Goal: Transaction & Acquisition: Purchase product/service

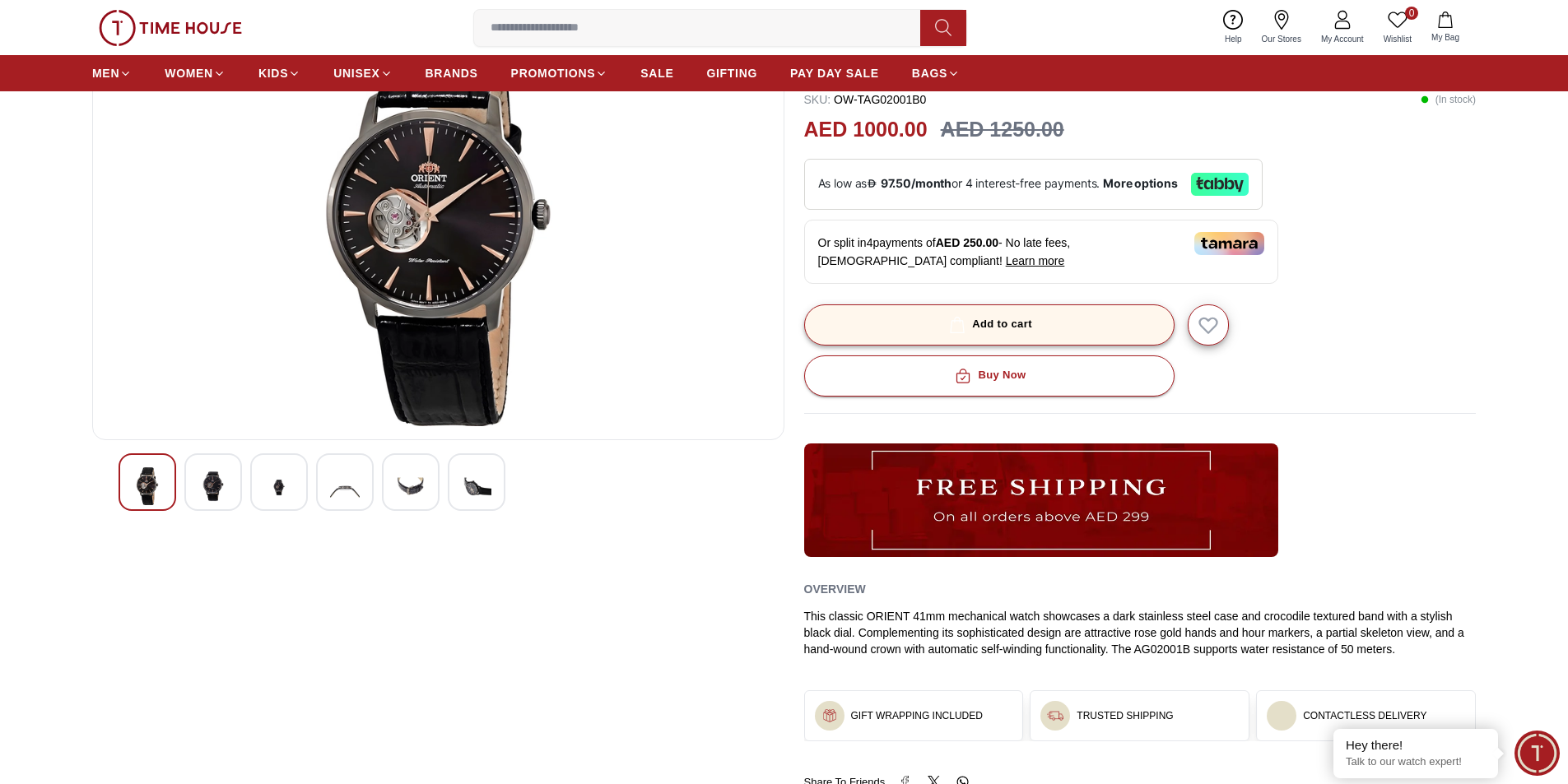
scroll to position [165, 0]
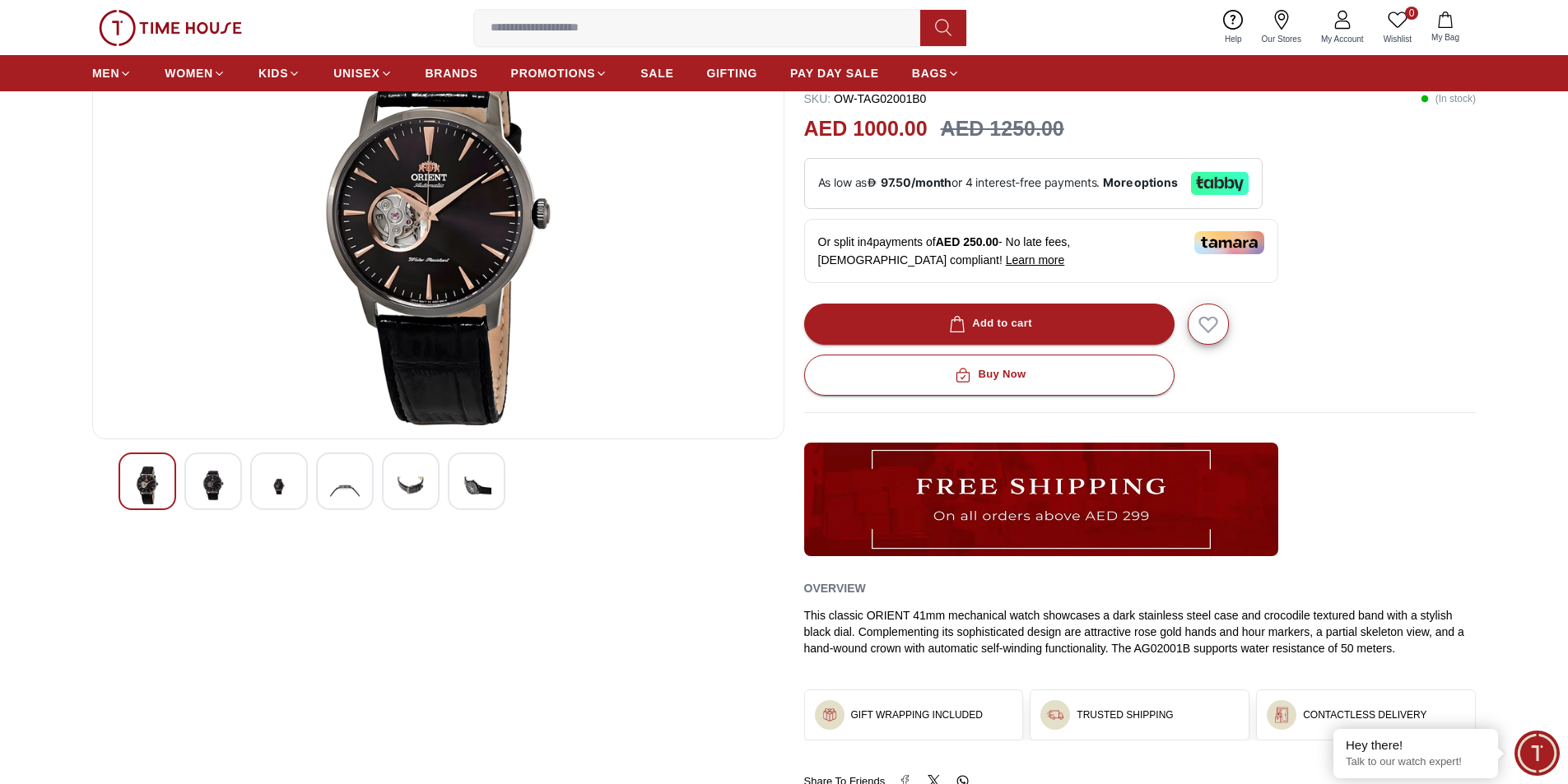
click at [211, 487] on img at bounding box center [213, 486] width 30 height 38
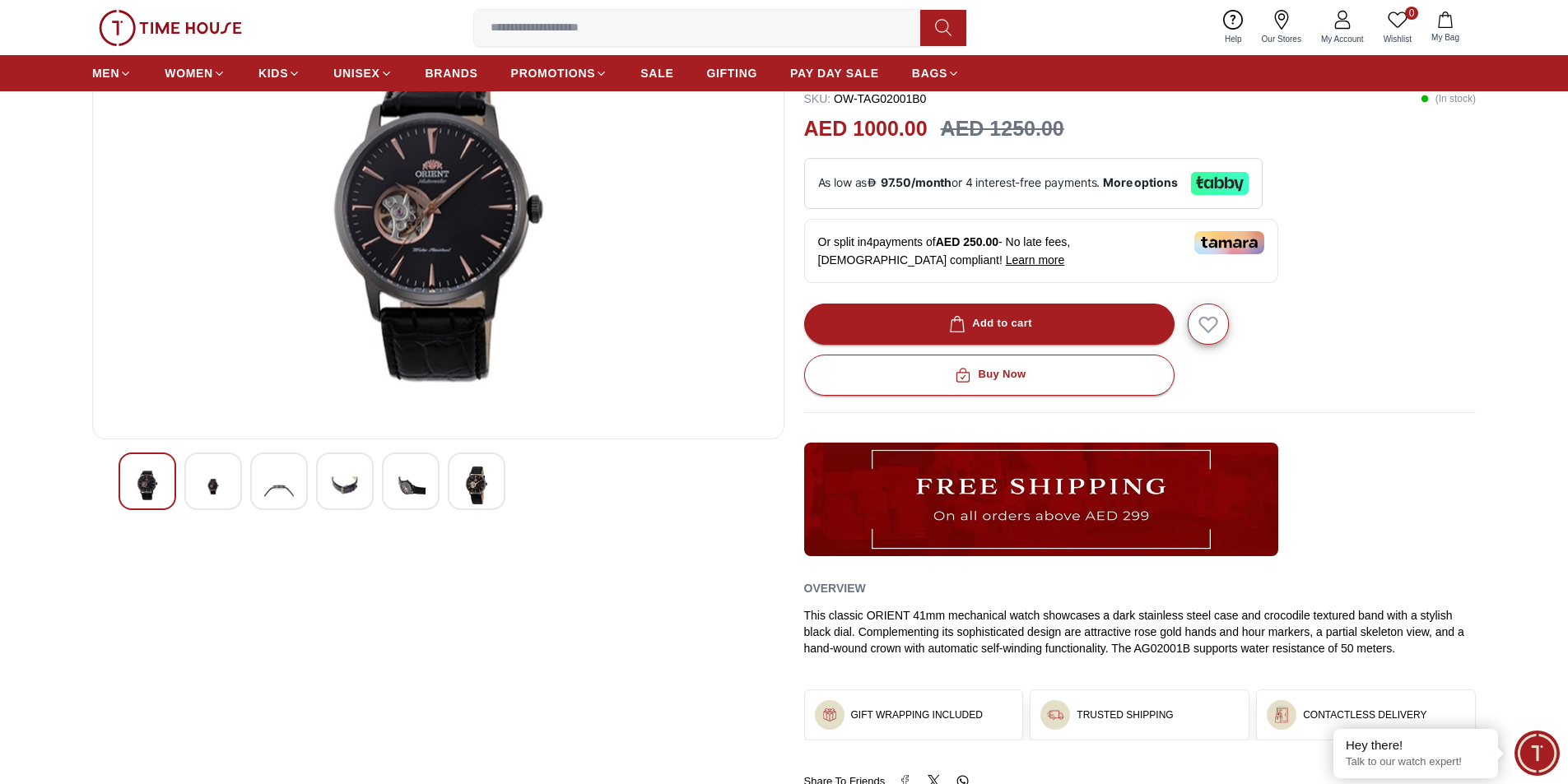
click at [270, 479] on img at bounding box center [278, 487] width 30 height 40
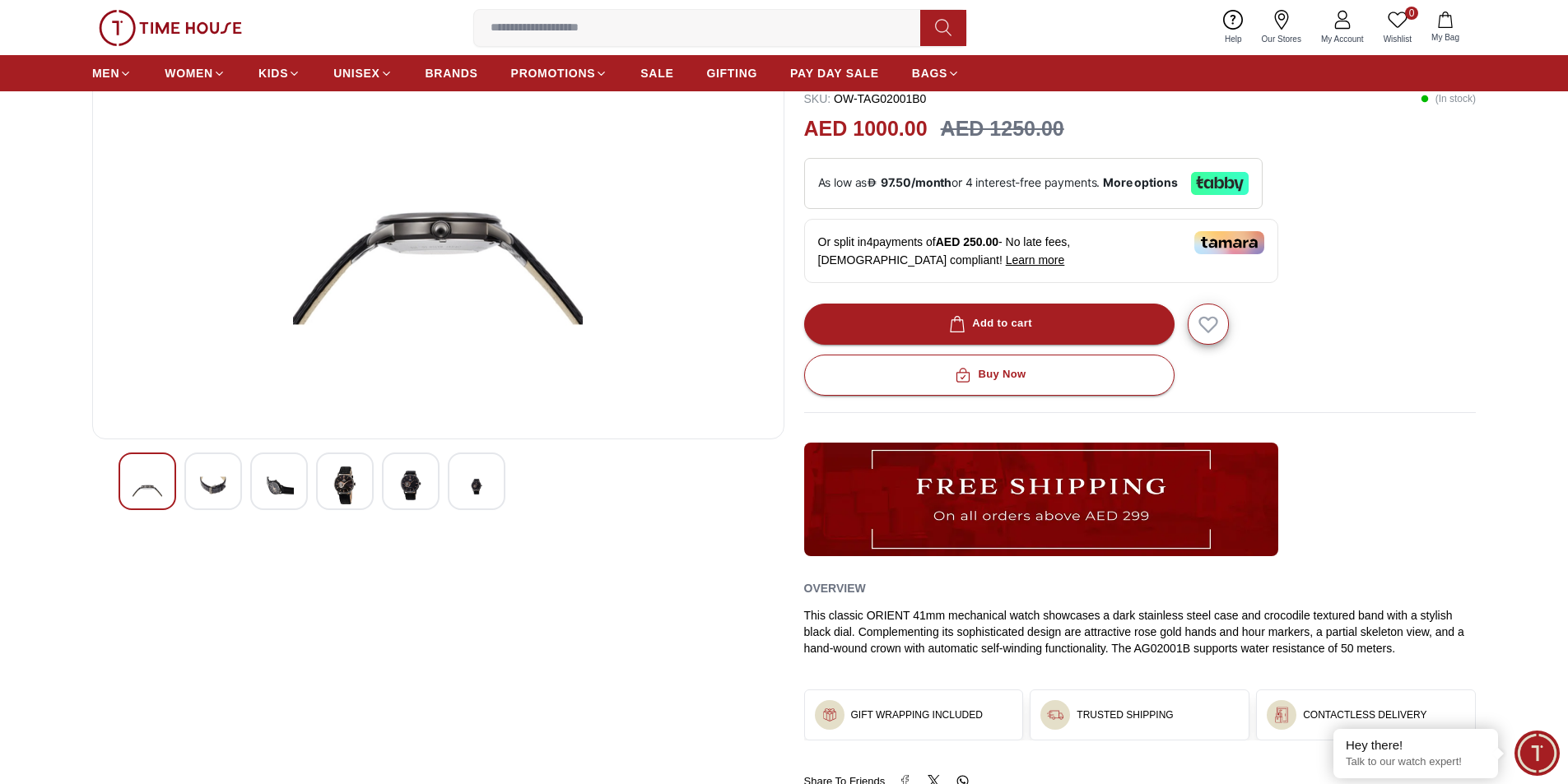
click at [361, 467] on div at bounding box center [345, 481] width 58 height 58
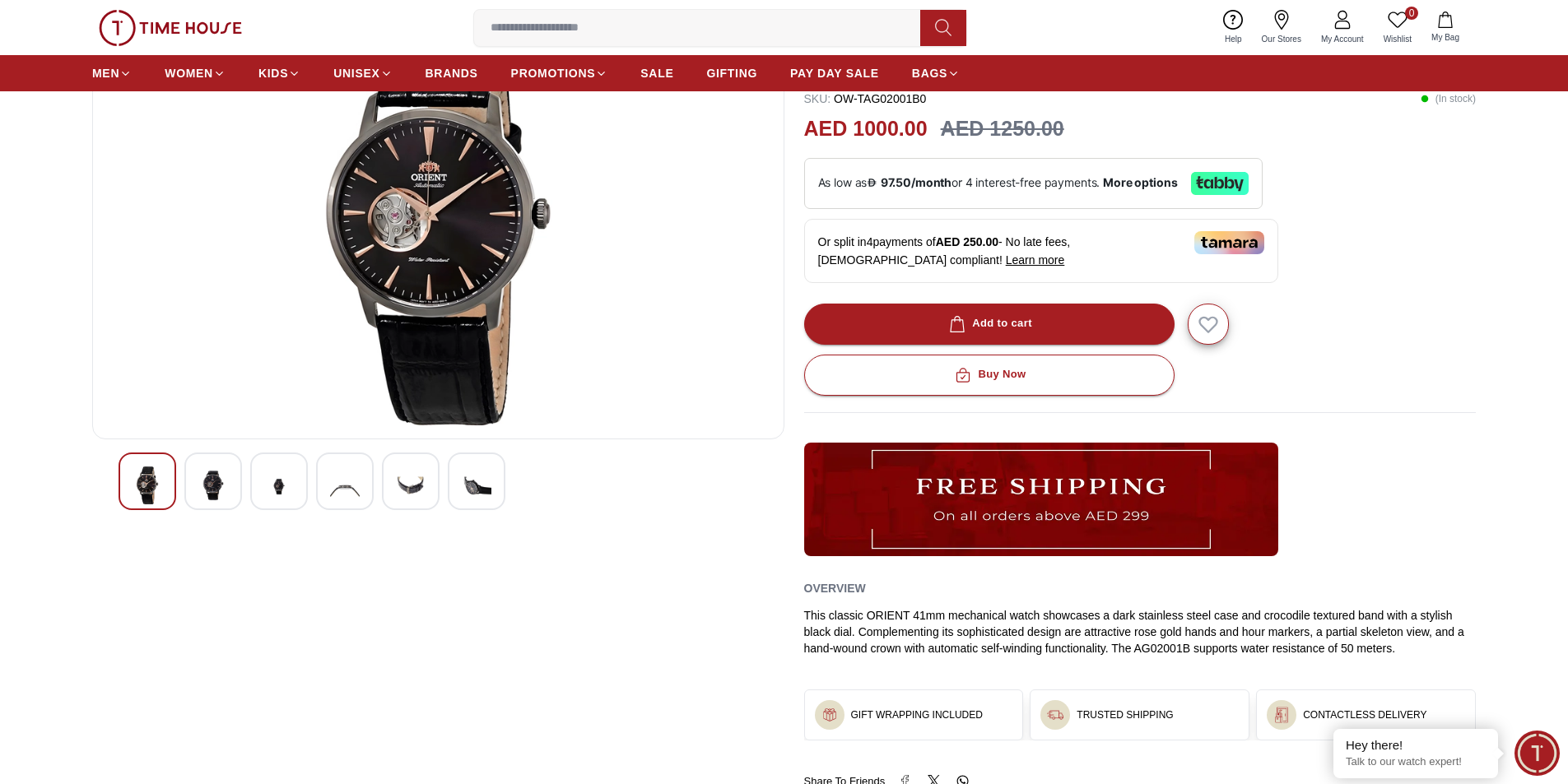
click at [408, 462] on div at bounding box center [411, 481] width 58 height 58
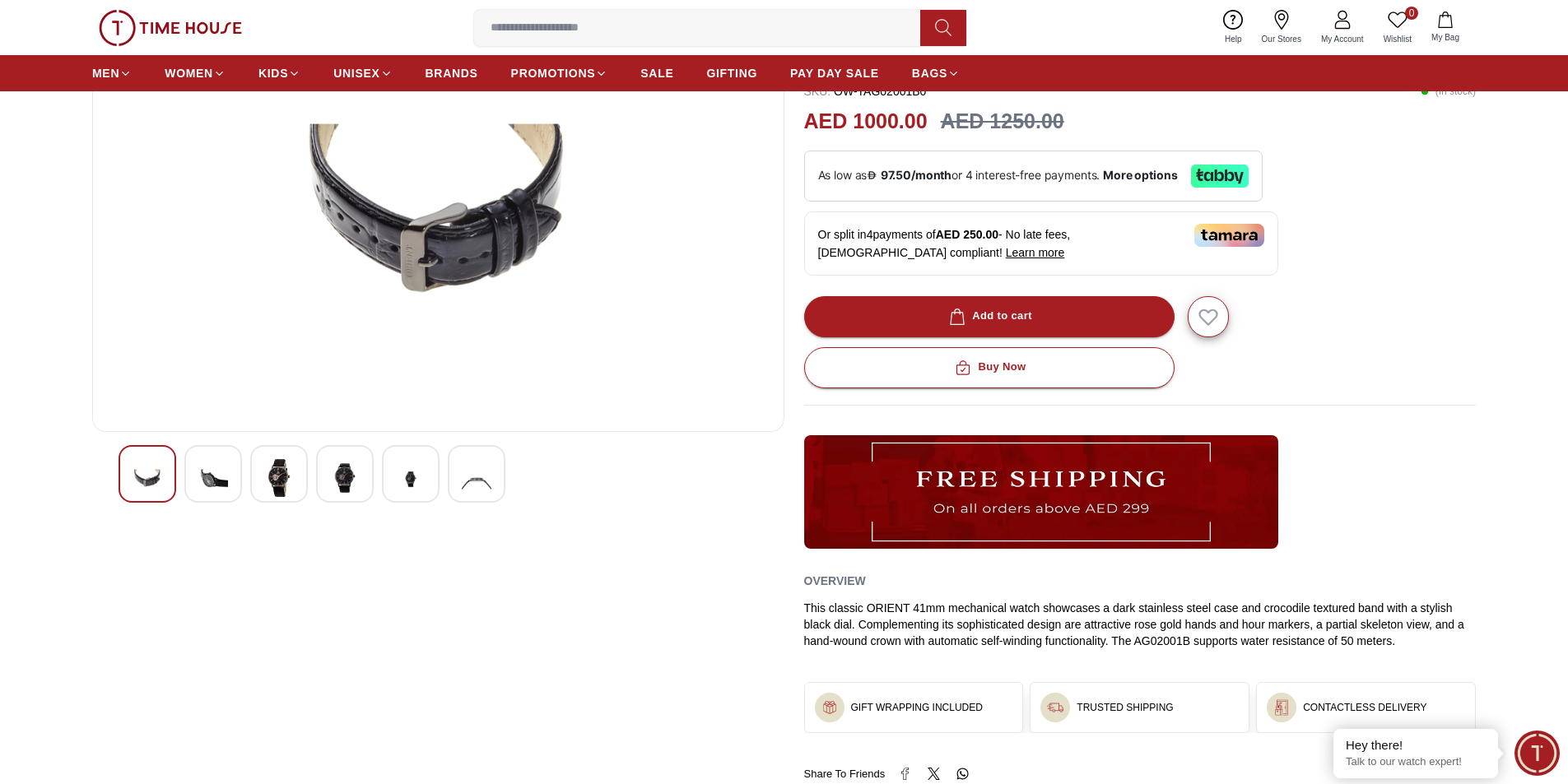
scroll to position [329, 0]
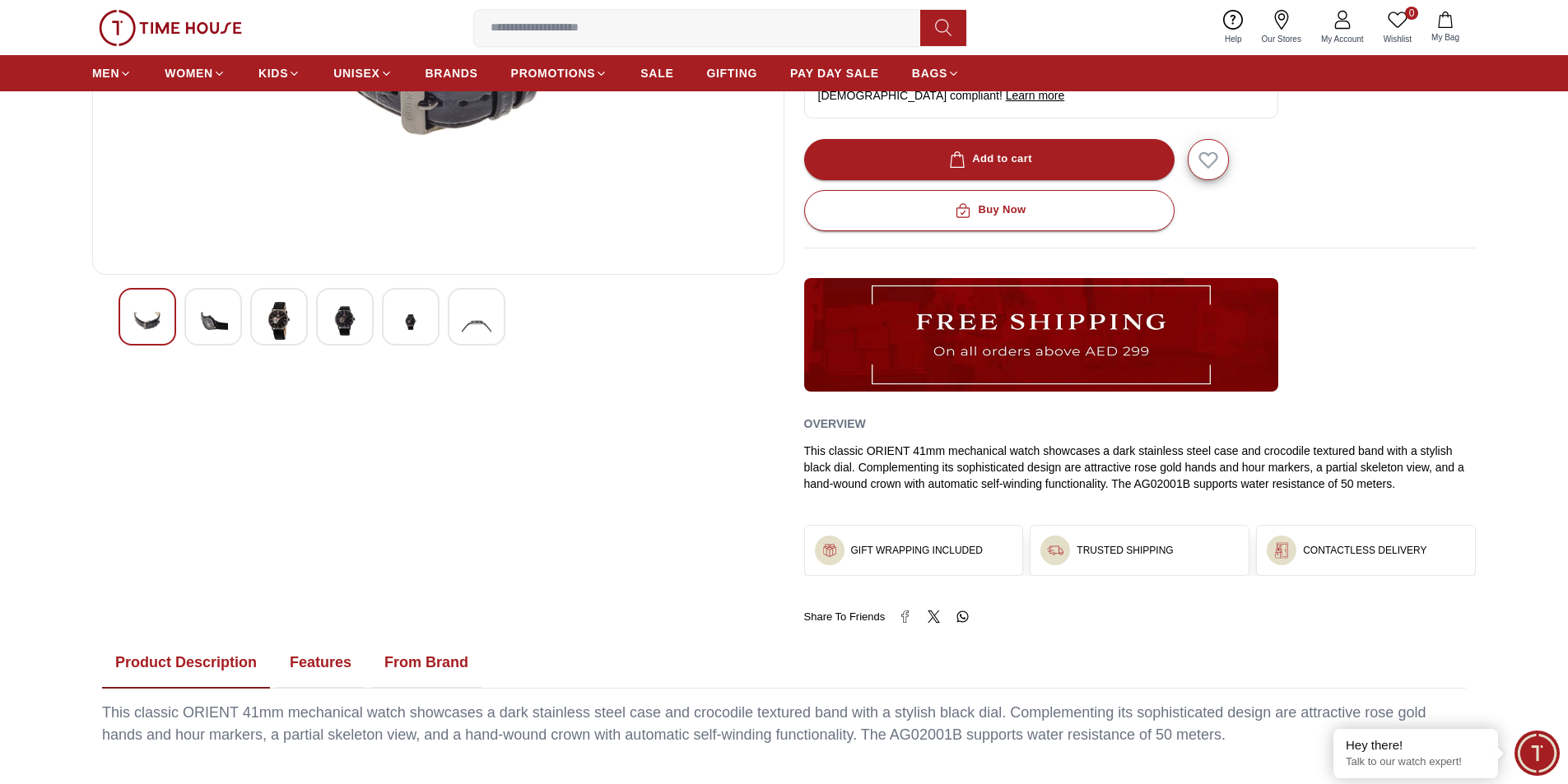
click at [492, 329] on div at bounding box center [477, 317] width 58 height 58
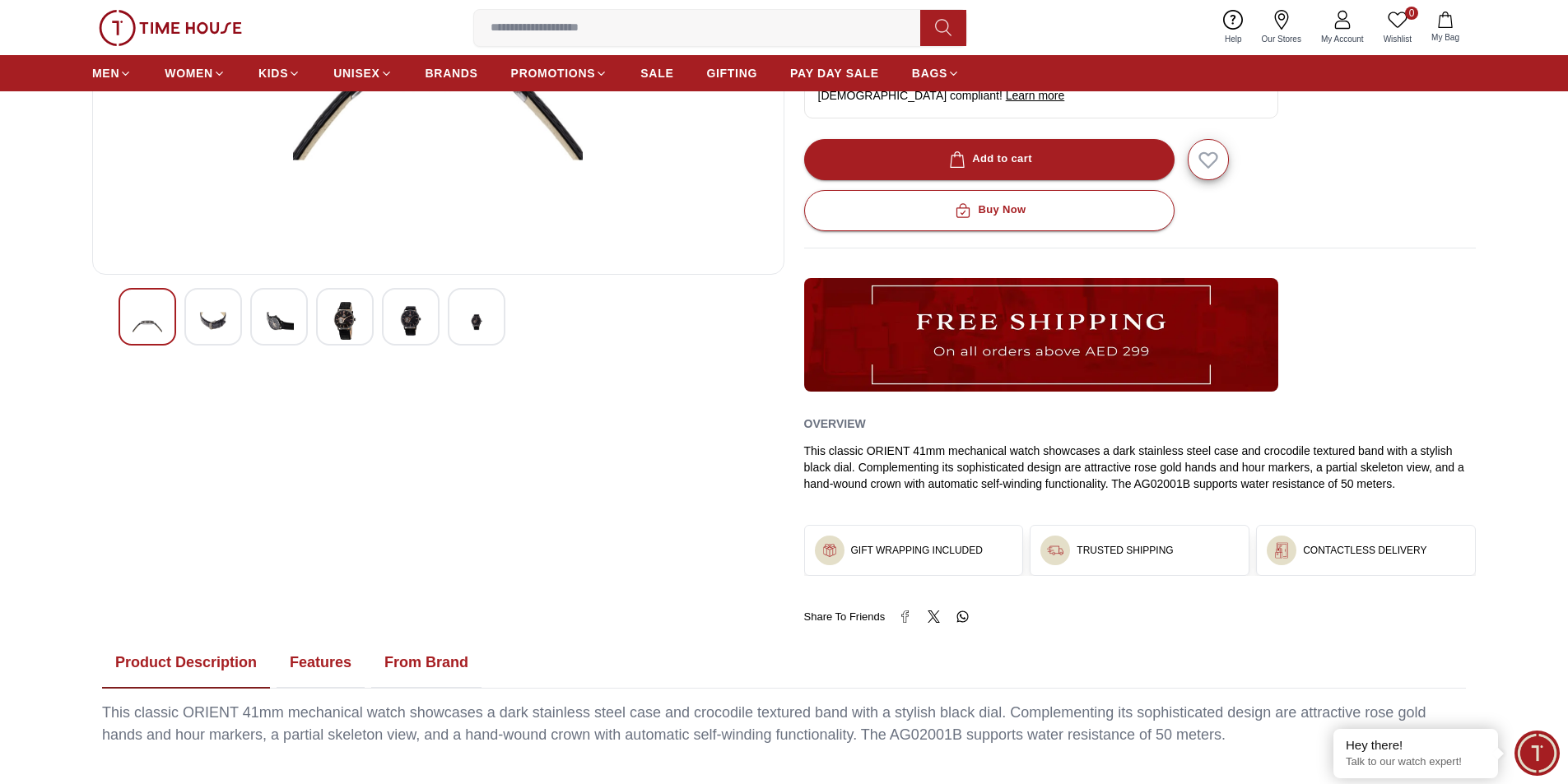
click at [479, 323] on img at bounding box center [476, 322] width 30 height 40
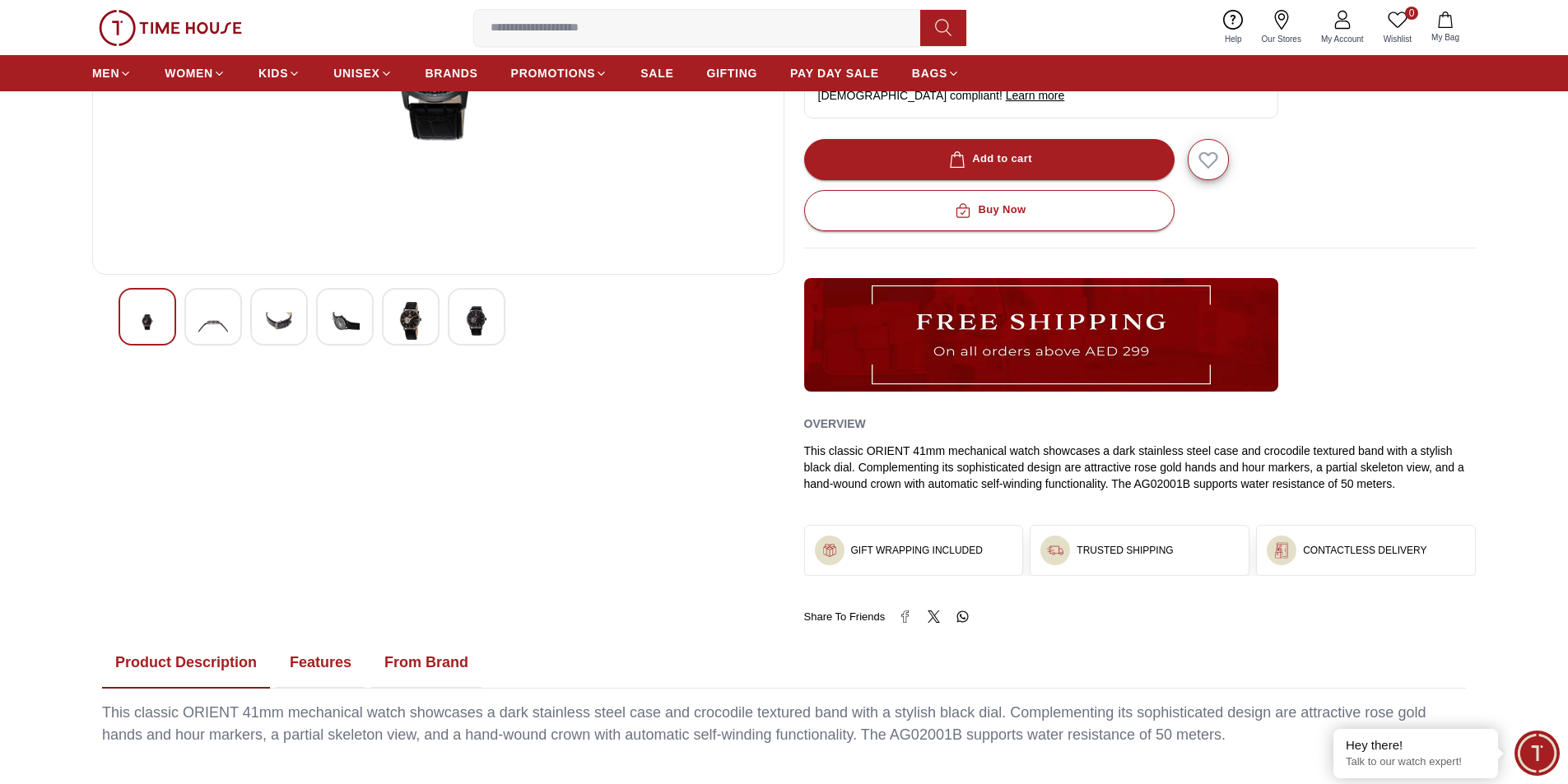
click at [336, 317] on img at bounding box center [344, 322] width 30 height 40
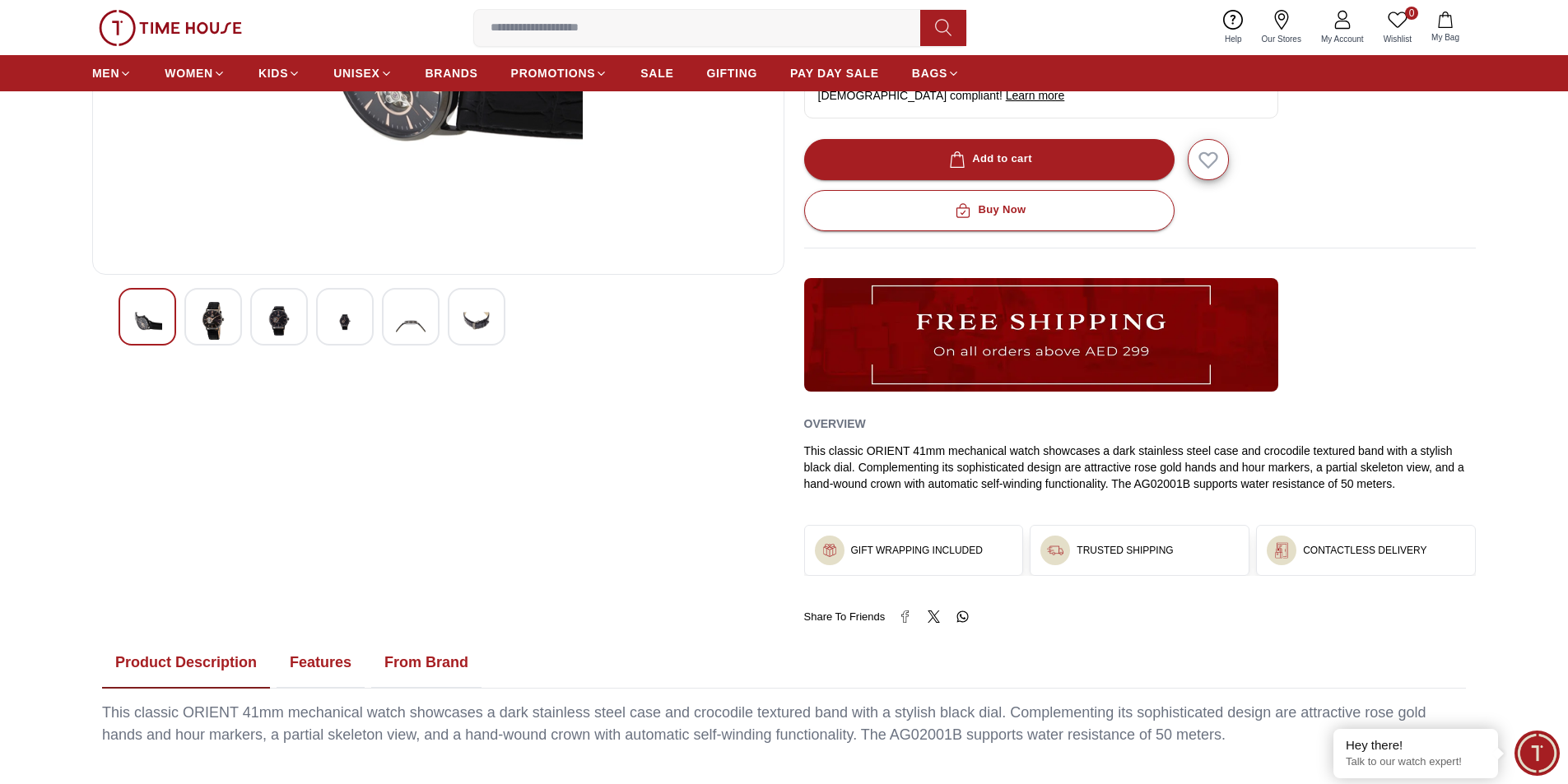
click at [431, 315] on div at bounding box center [411, 317] width 58 height 58
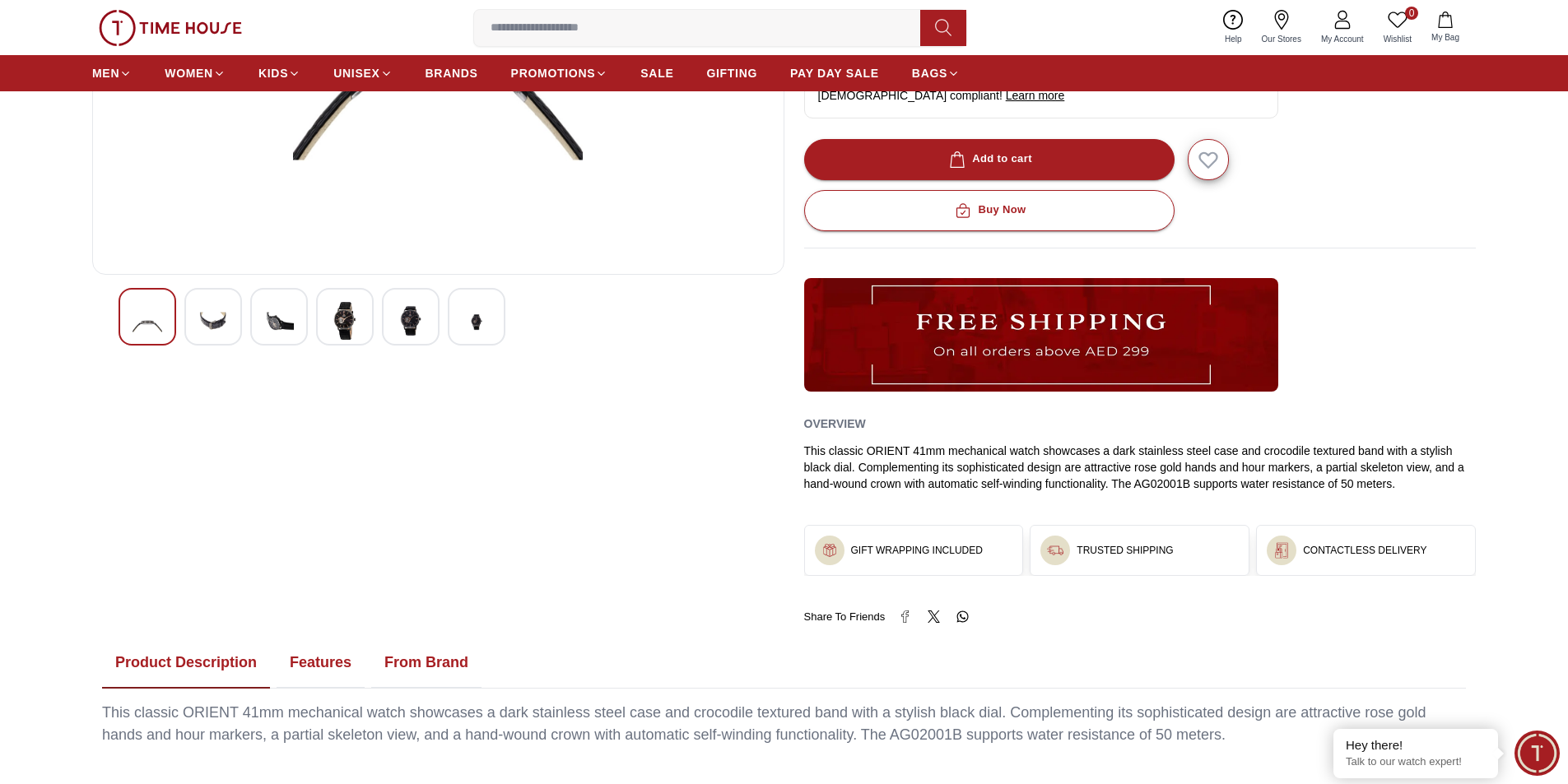
click at [489, 324] on img at bounding box center [476, 322] width 30 height 40
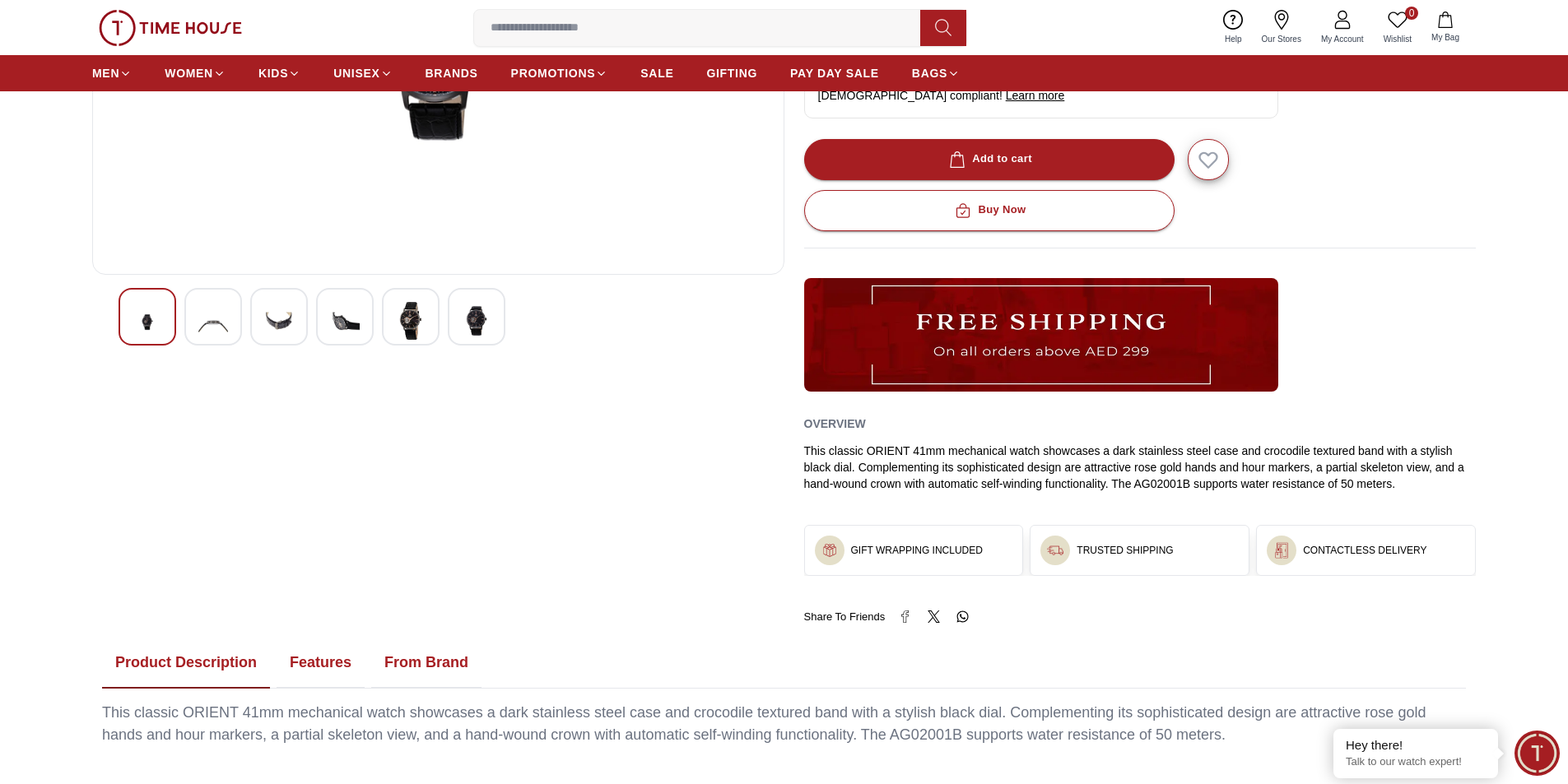
click at [489, 324] on img at bounding box center [476, 321] width 30 height 38
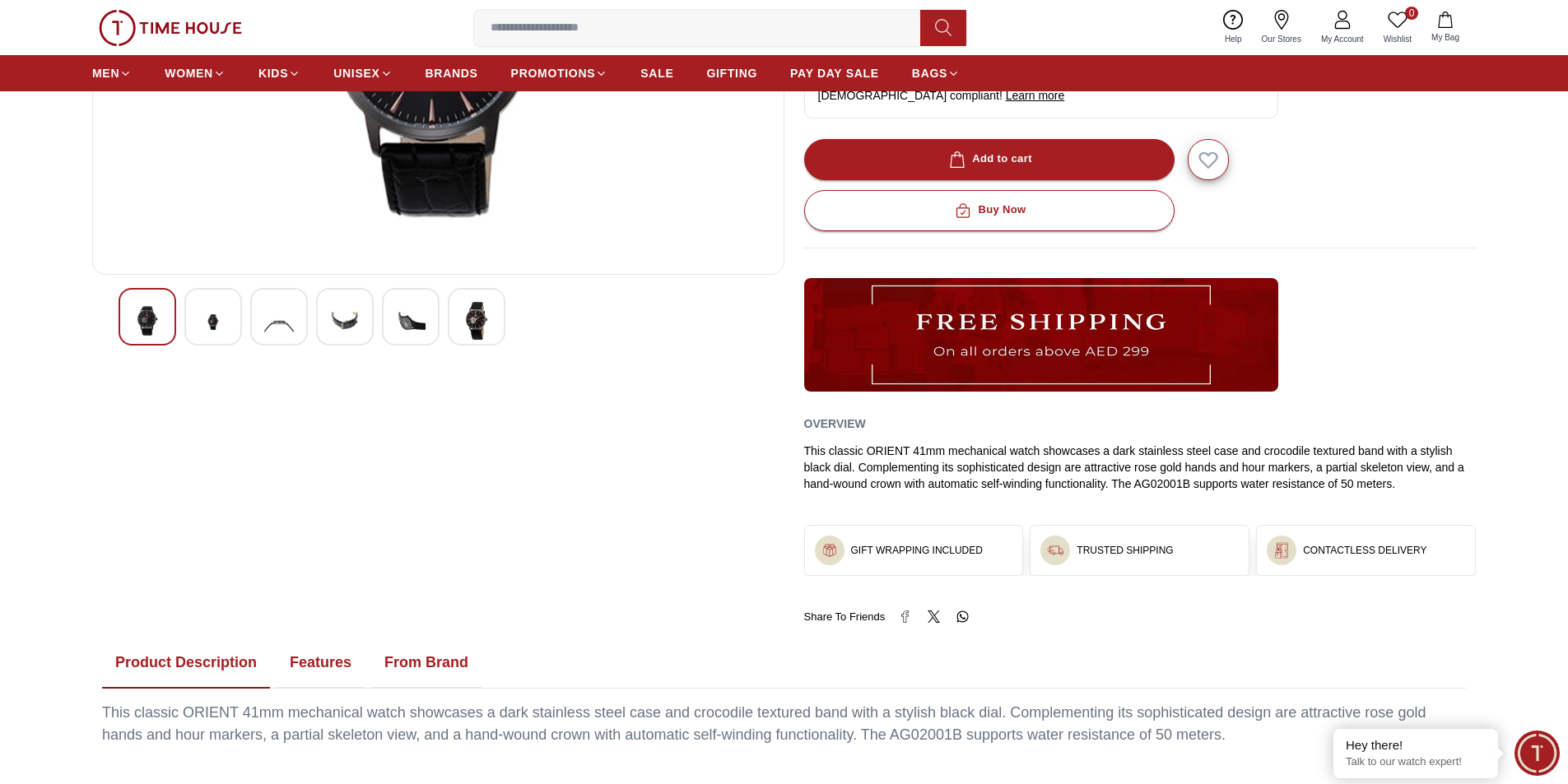
click at [489, 324] on img at bounding box center [476, 321] width 30 height 38
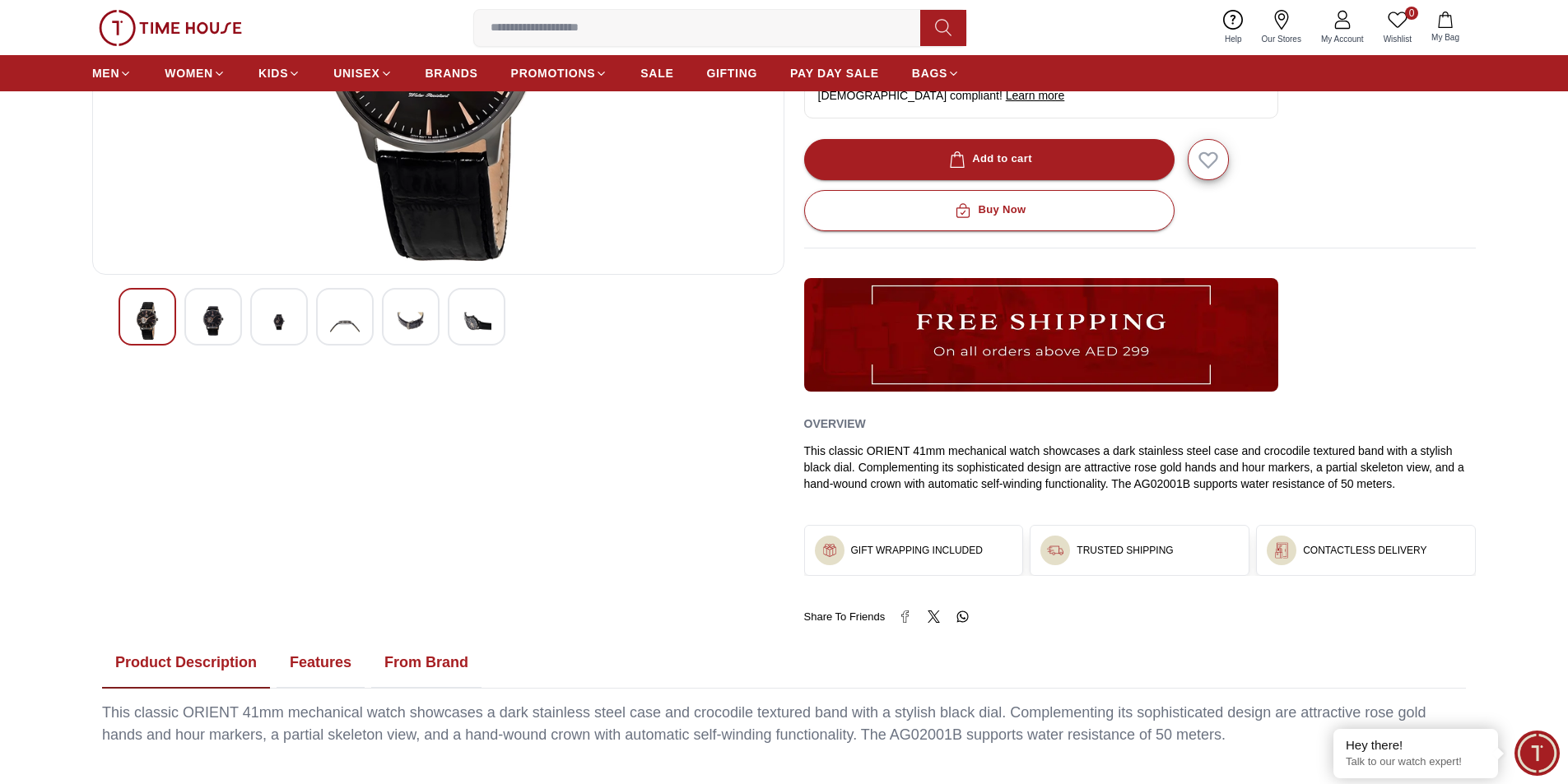
click at [489, 324] on img at bounding box center [476, 322] width 30 height 40
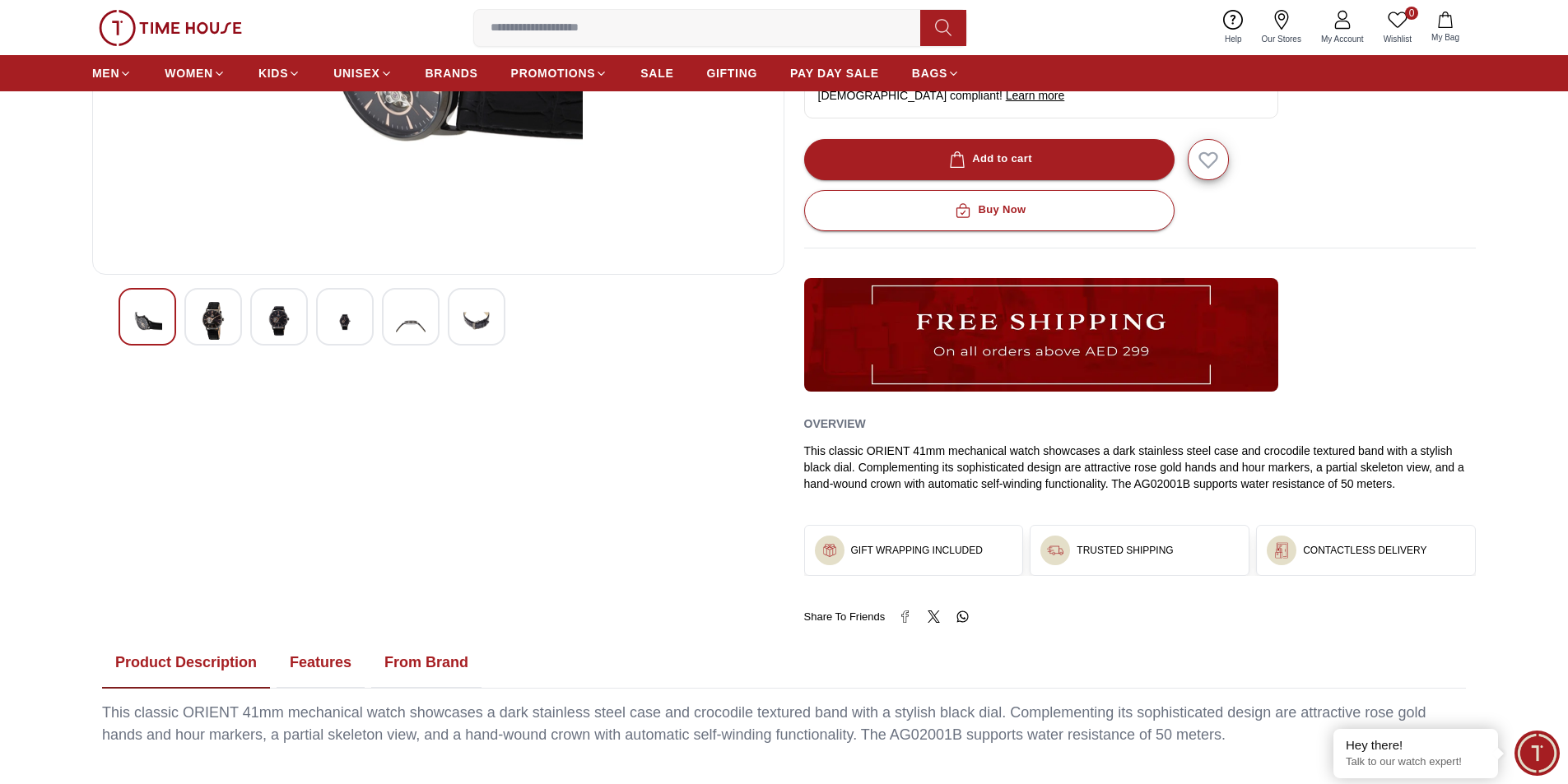
click at [489, 324] on img at bounding box center [476, 322] width 30 height 40
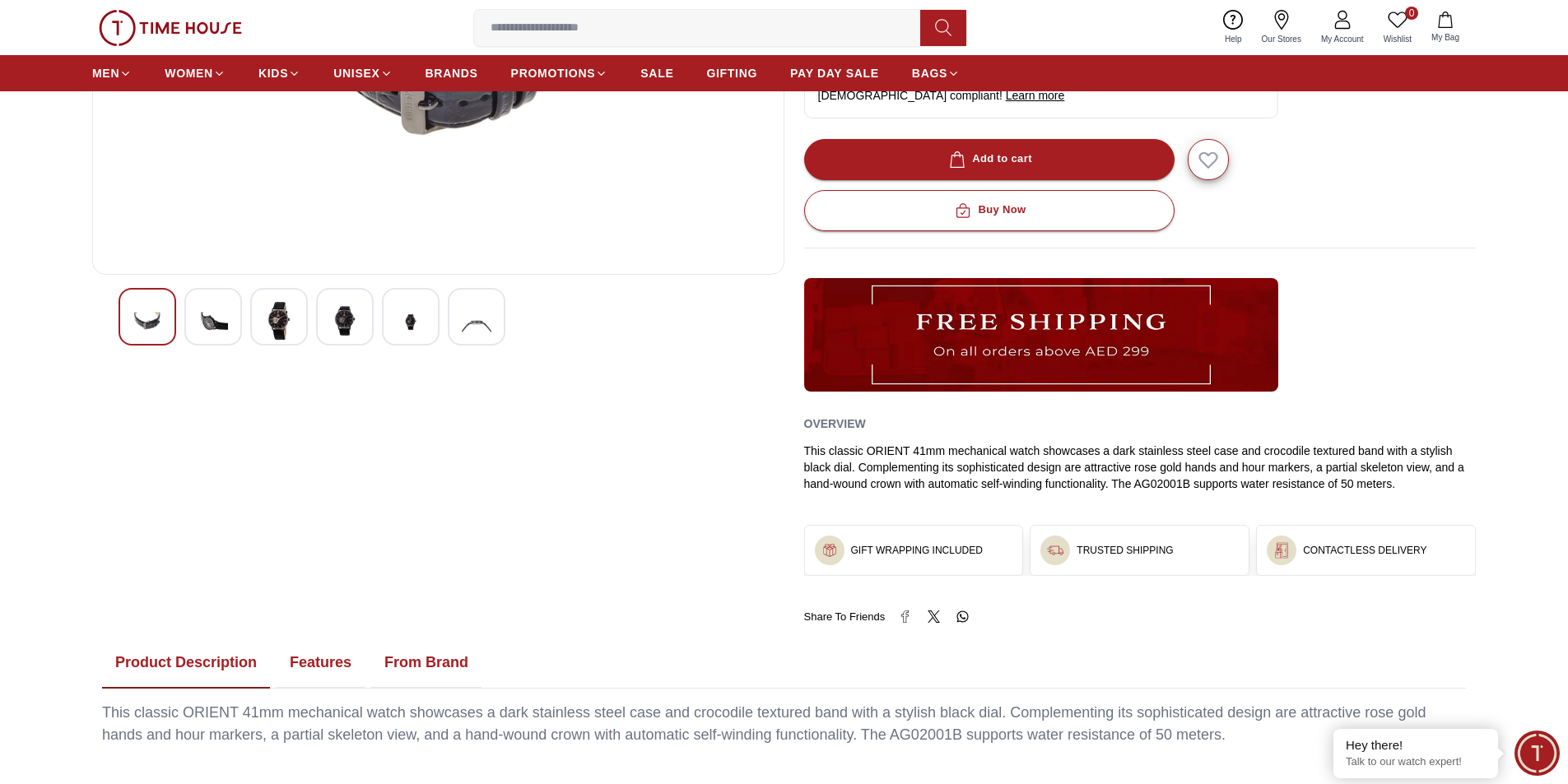
click at [489, 324] on img at bounding box center [476, 322] width 30 height 40
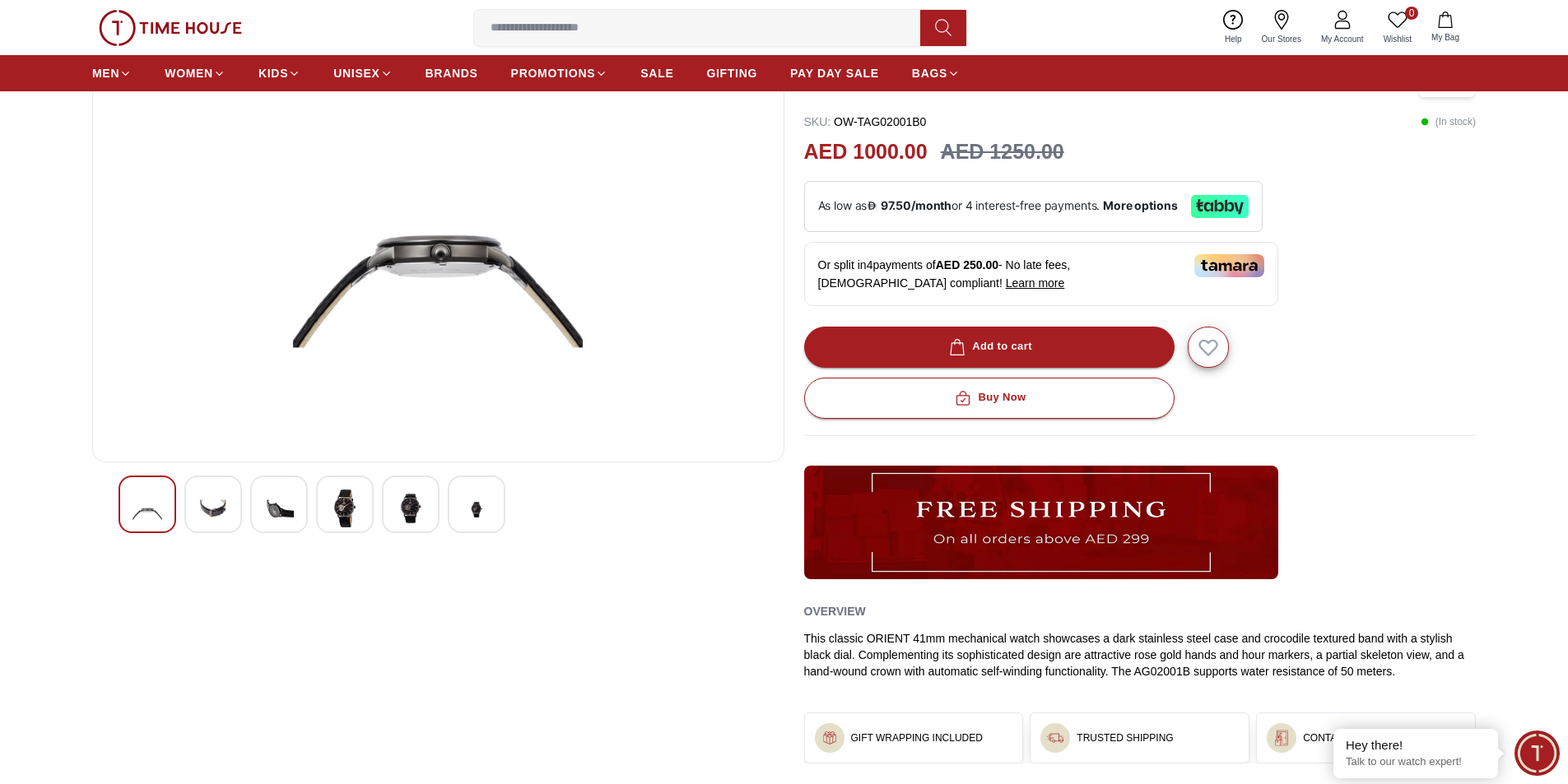
scroll to position [165, 0]
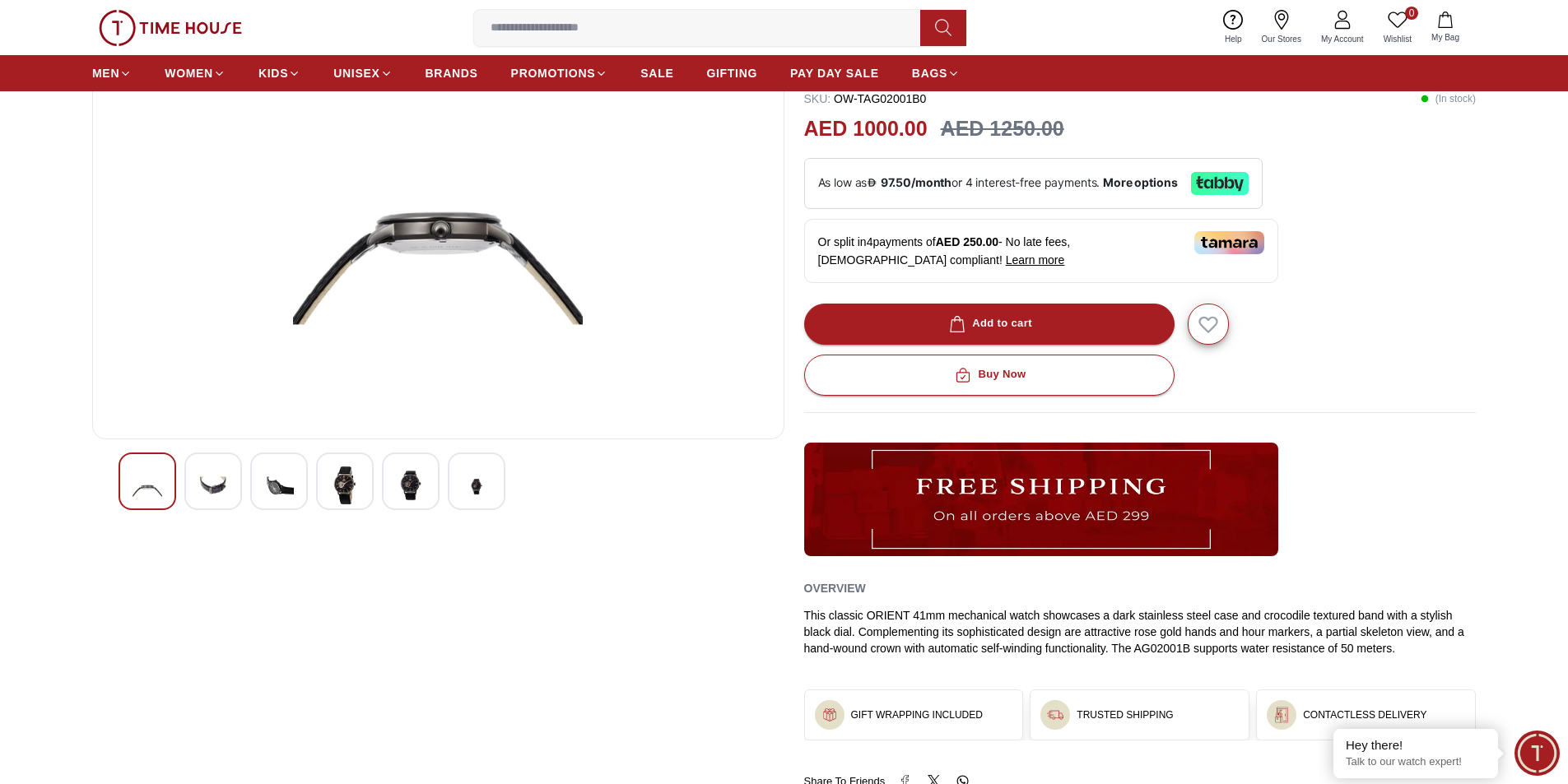
click at [214, 479] on img at bounding box center [213, 487] width 30 height 40
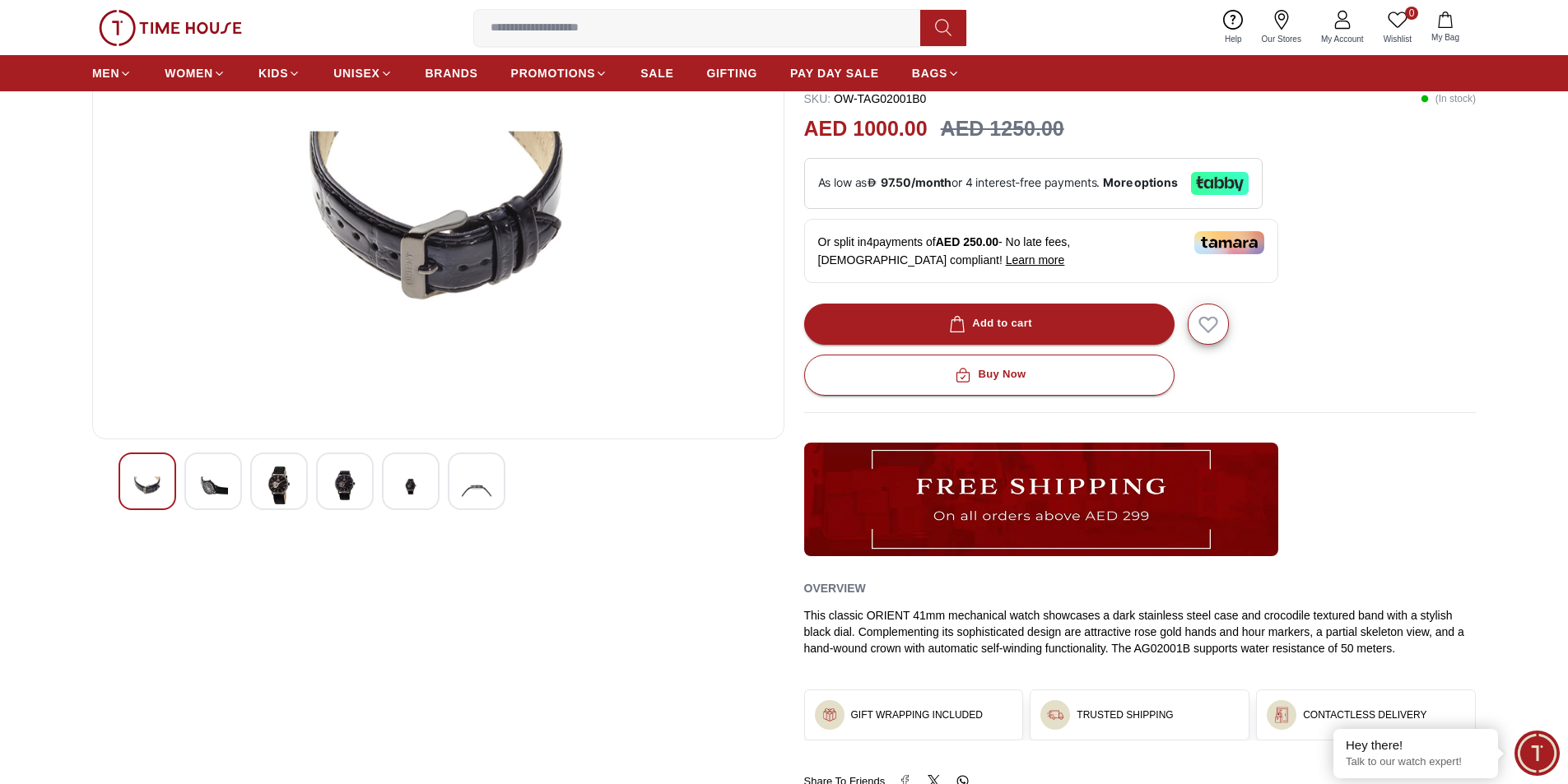
click at [268, 479] on img at bounding box center [278, 486] width 30 height 38
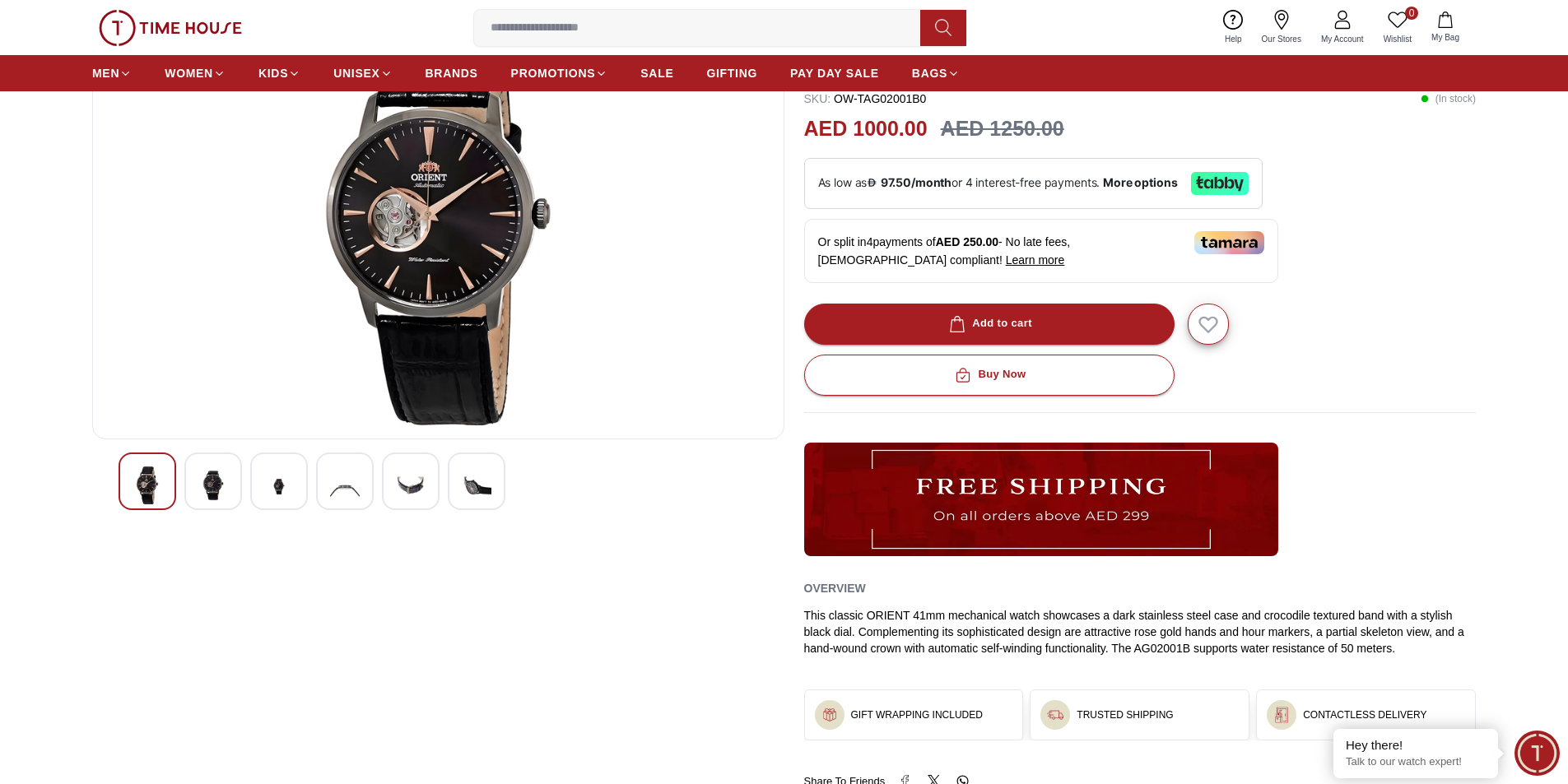
click at [271, 479] on img at bounding box center [278, 487] width 30 height 40
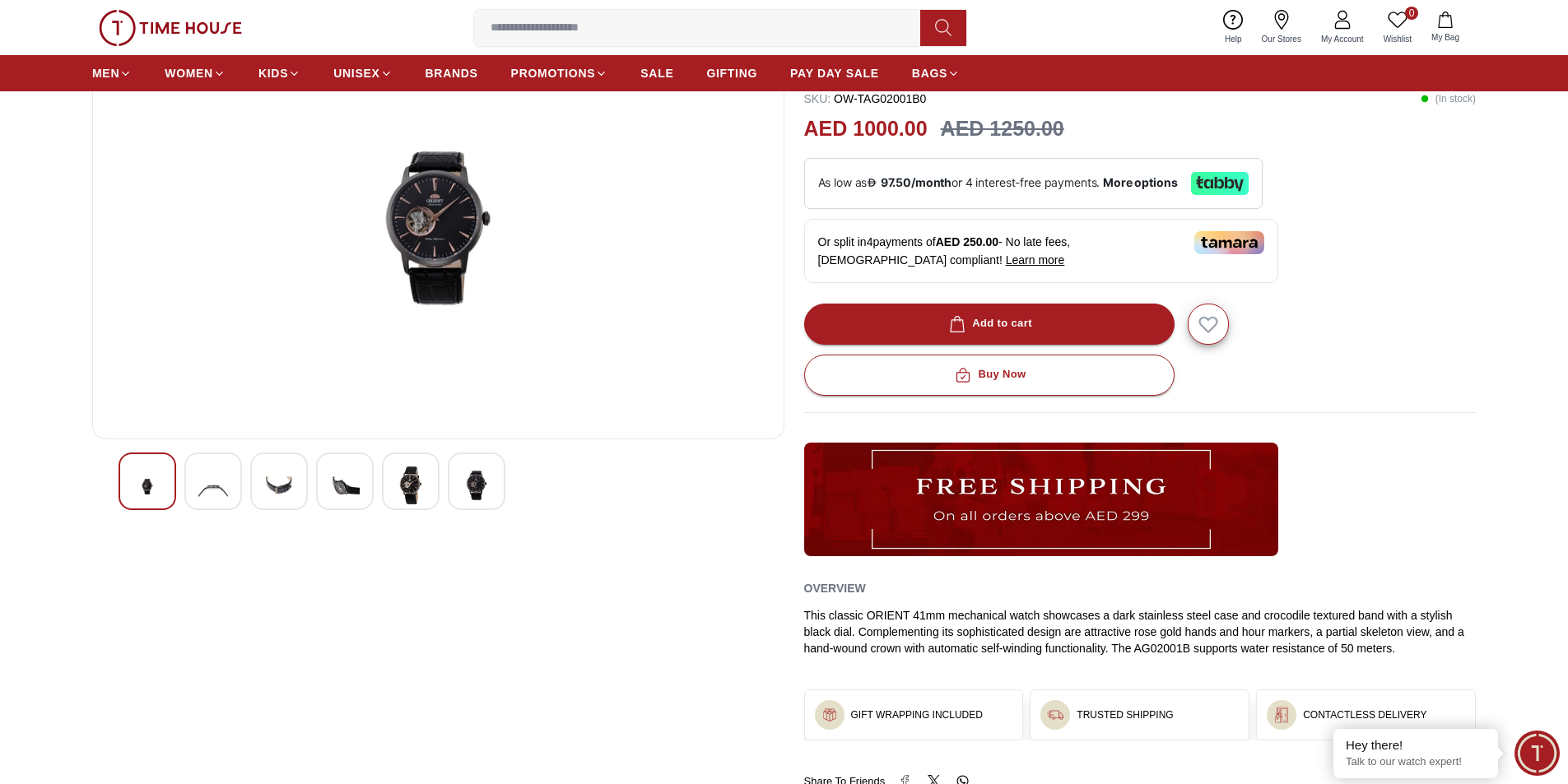
click at [271, 479] on img at bounding box center [278, 487] width 30 height 40
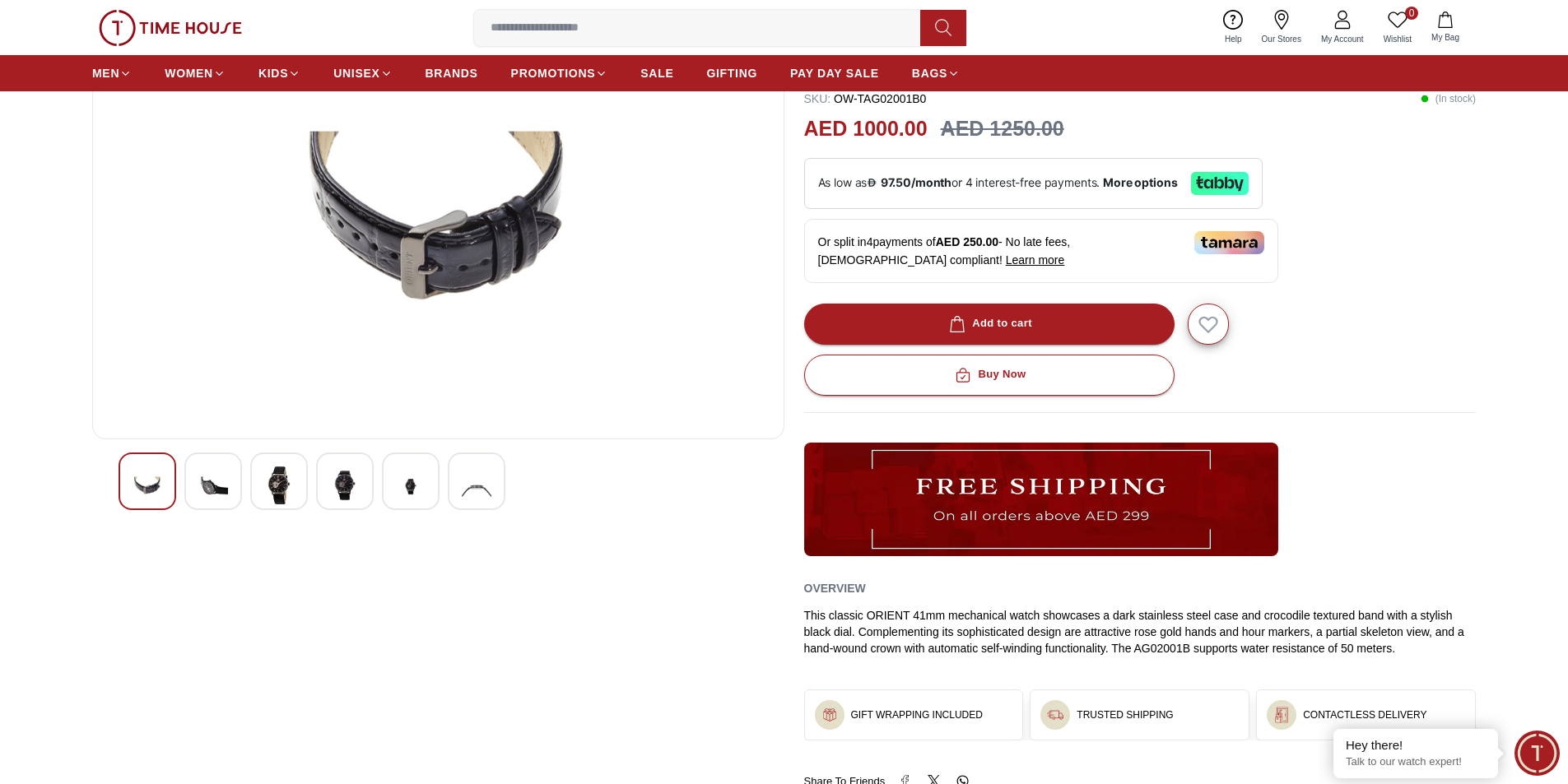
click at [271, 479] on img at bounding box center [278, 486] width 30 height 38
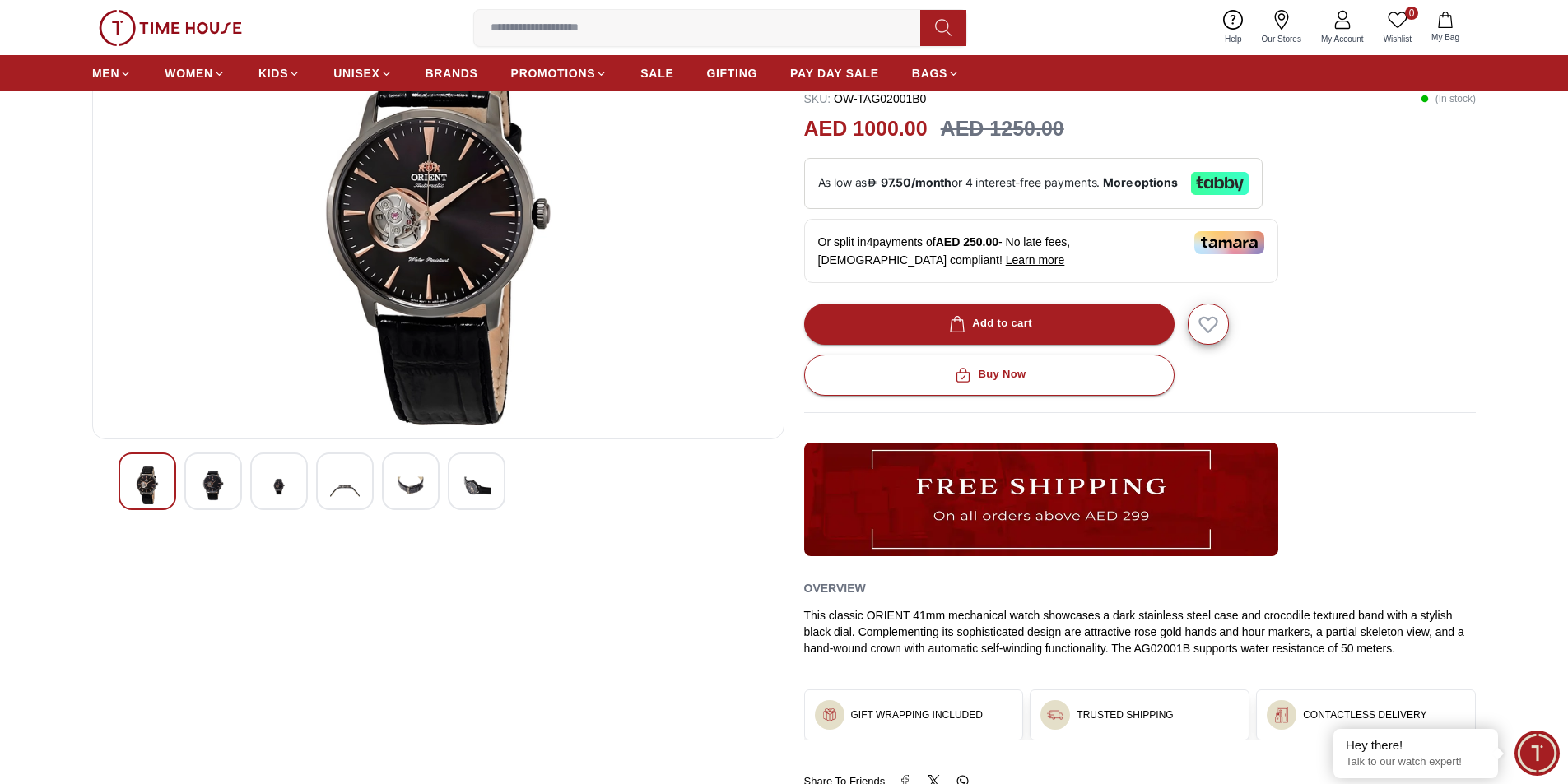
click at [271, 479] on img at bounding box center [278, 487] width 30 height 40
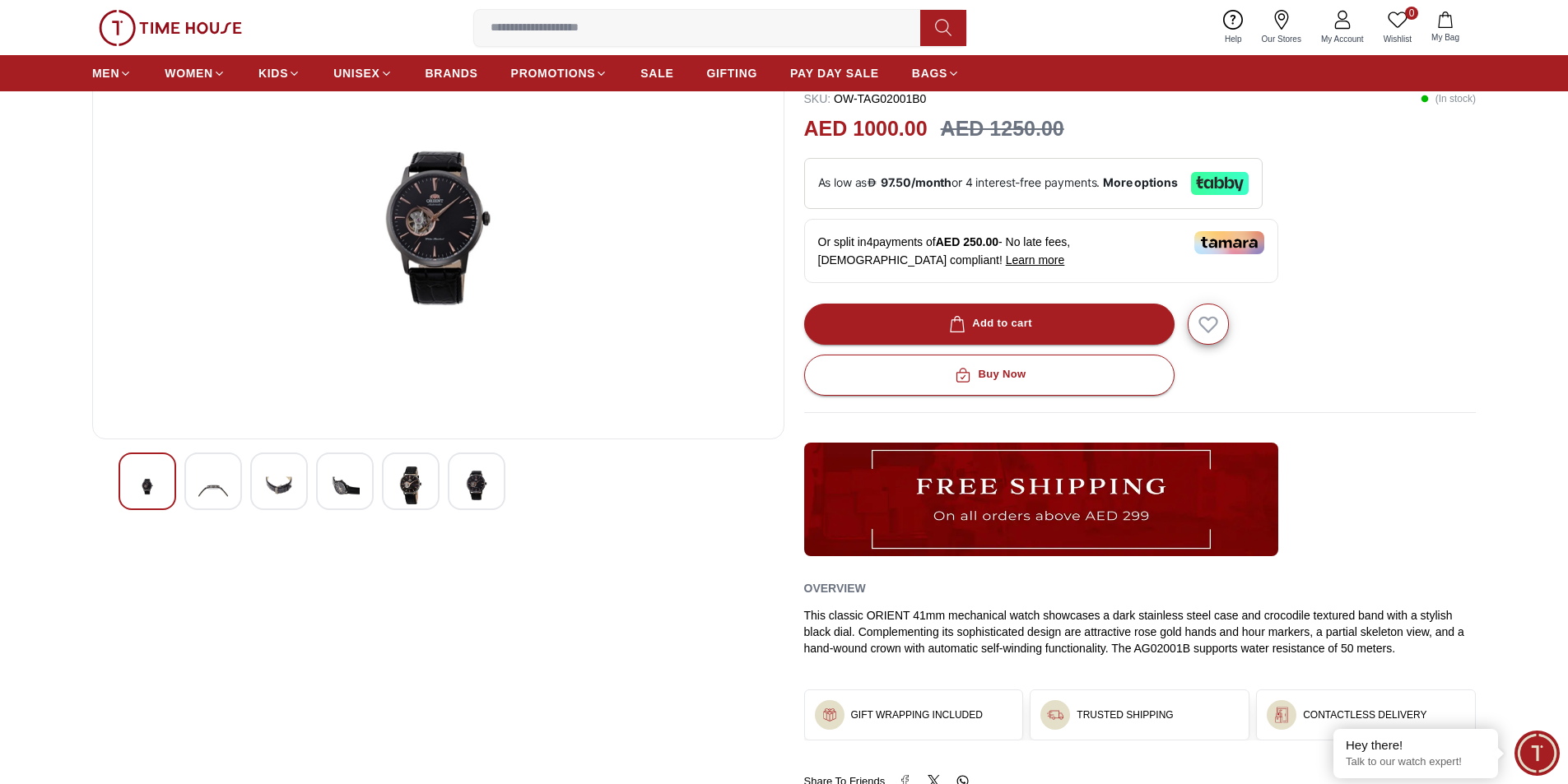
click at [271, 479] on img at bounding box center [278, 487] width 30 height 40
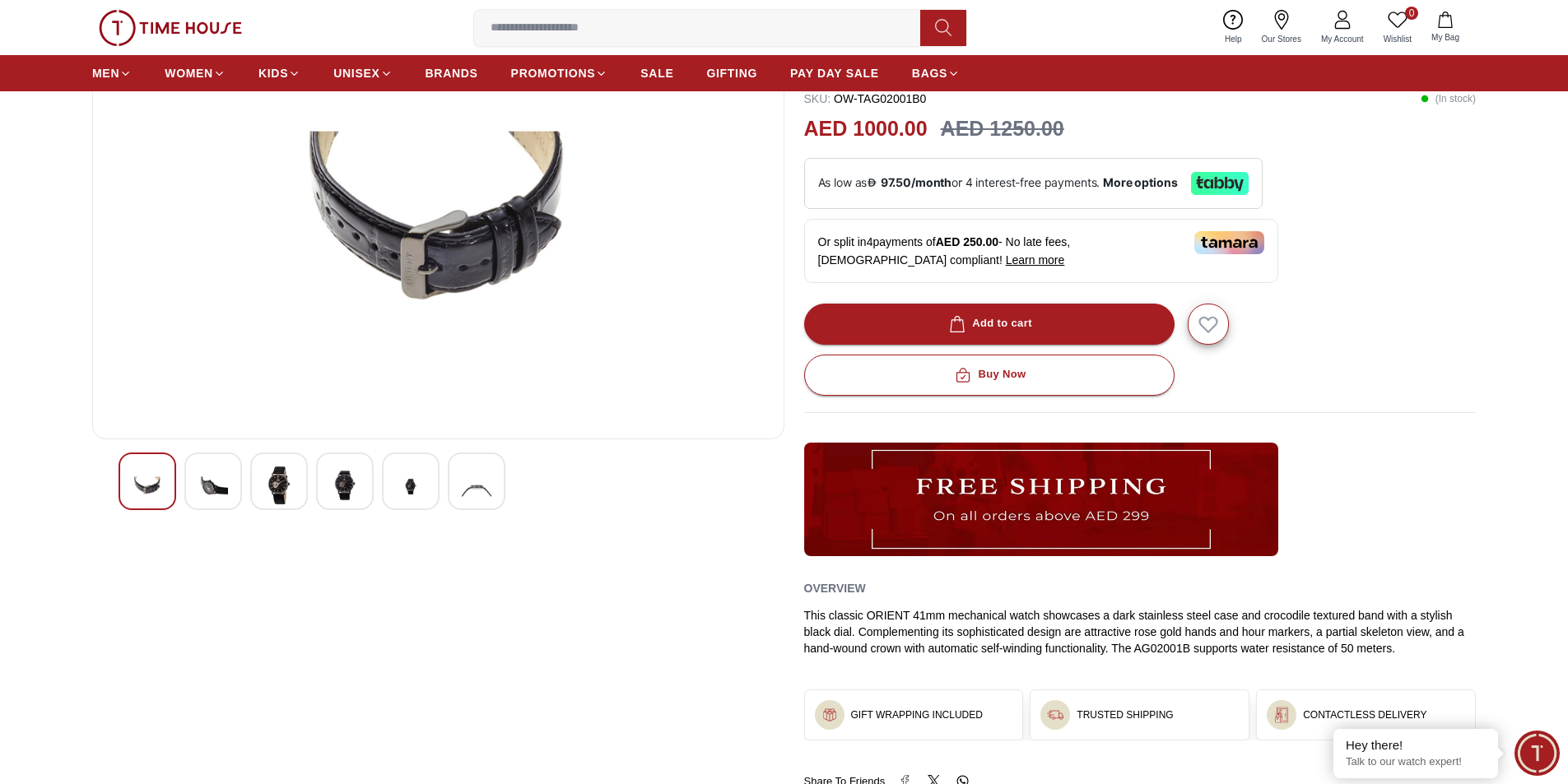
click at [271, 479] on img at bounding box center [278, 486] width 30 height 38
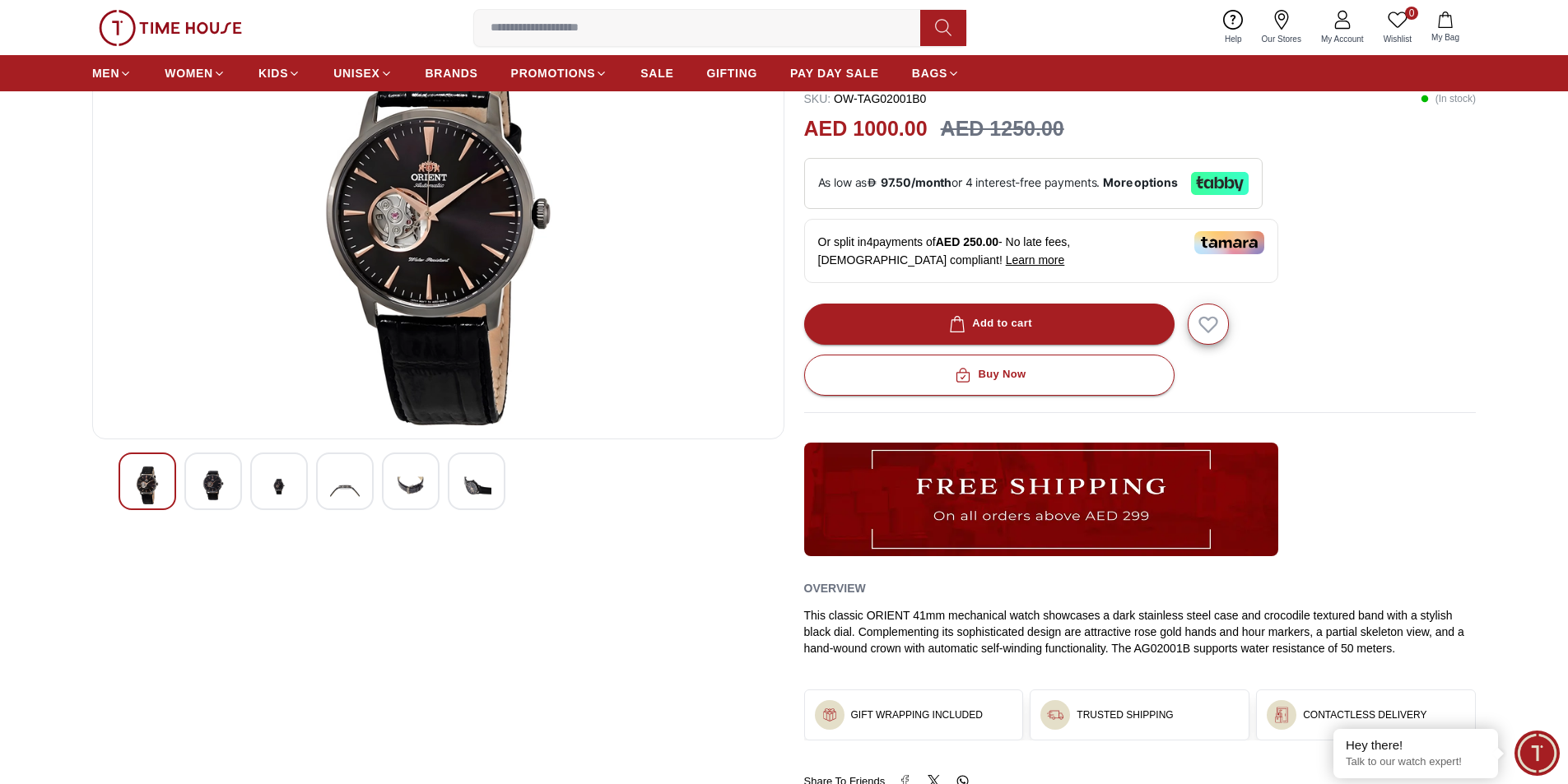
click at [271, 479] on img at bounding box center [278, 487] width 30 height 40
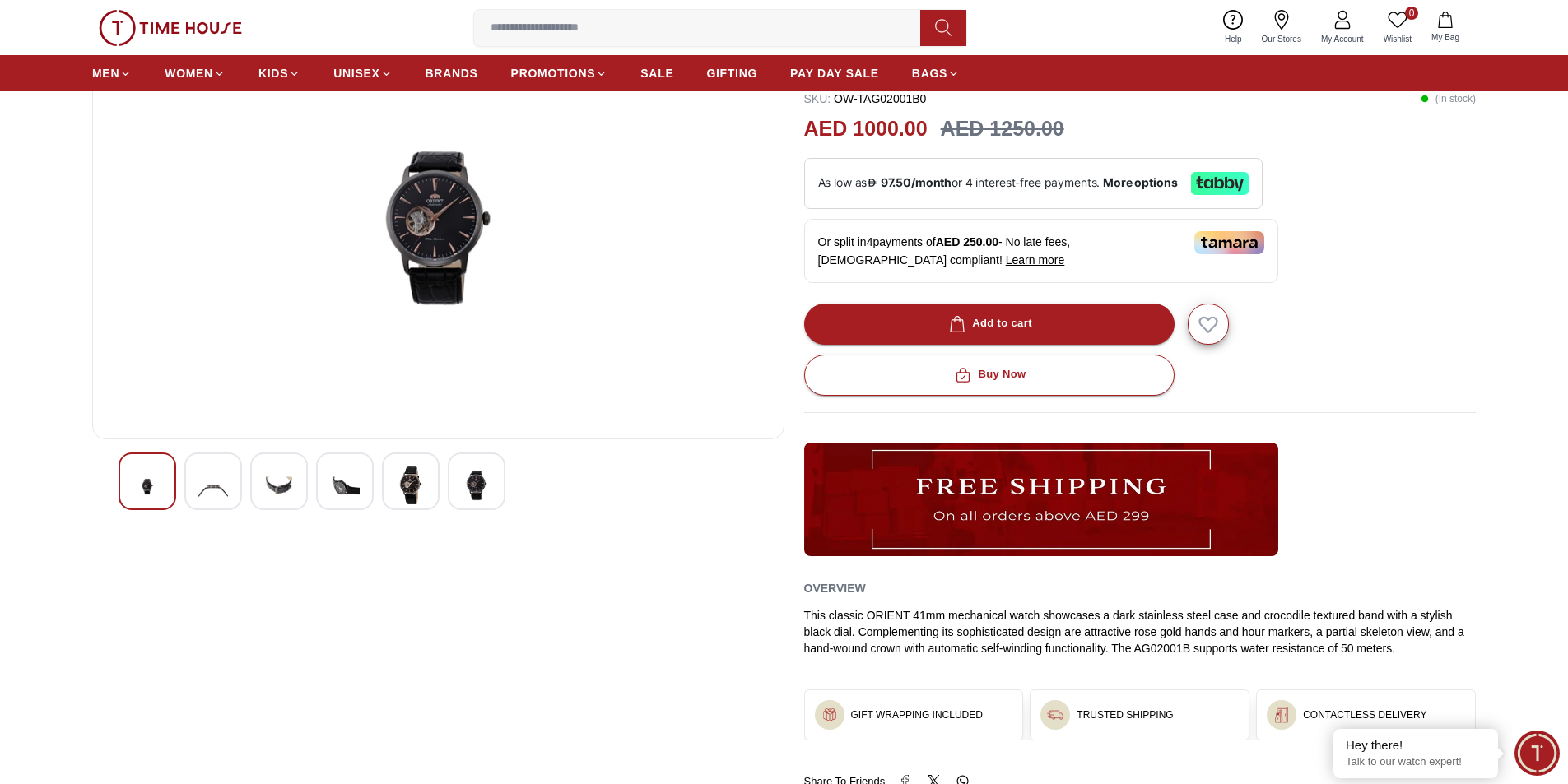
click at [271, 479] on img at bounding box center [278, 487] width 30 height 40
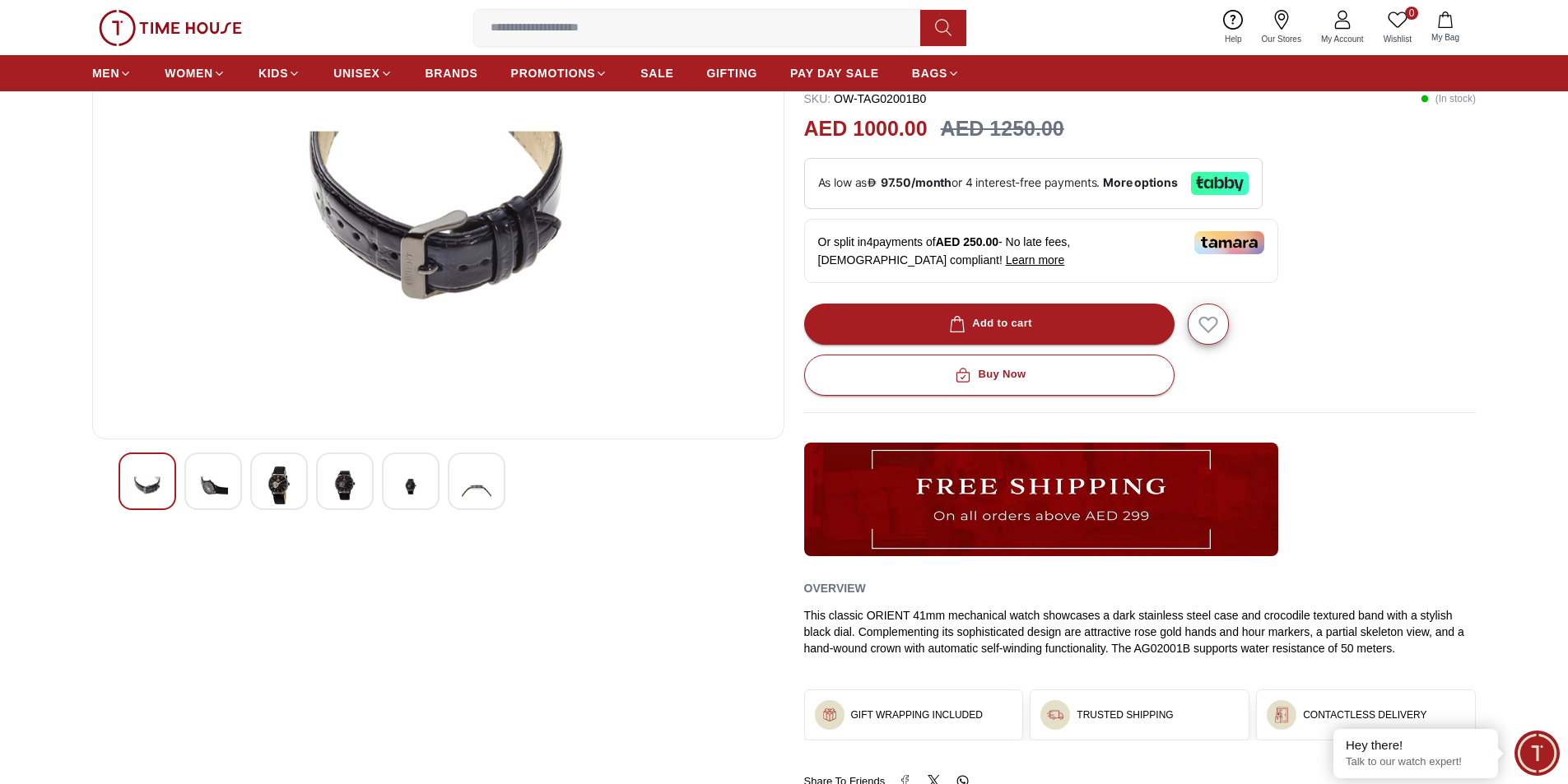
click at [271, 479] on img at bounding box center [278, 486] width 30 height 38
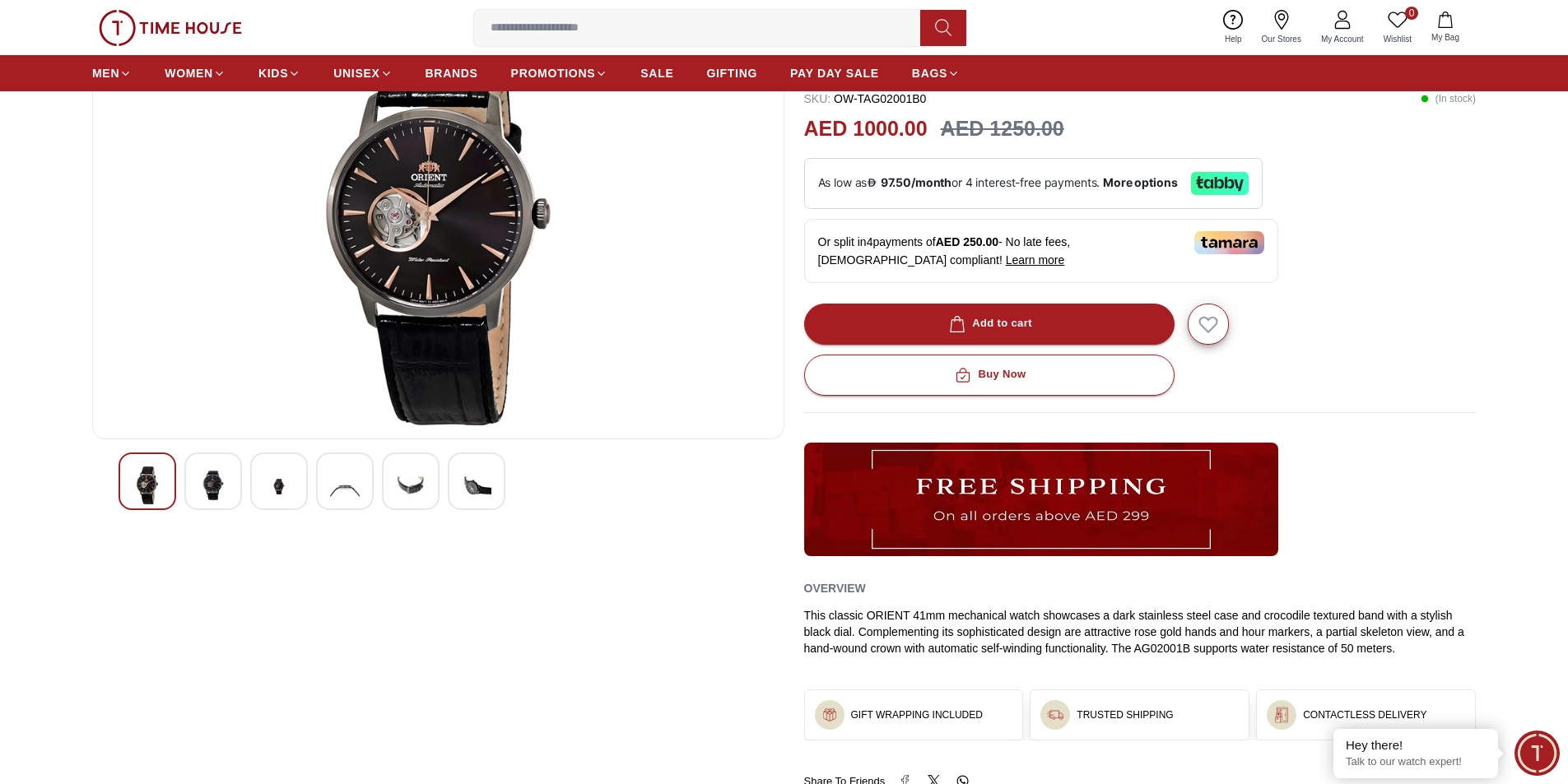
click at [271, 479] on img at bounding box center [278, 487] width 30 height 40
click at [396, 479] on img at bounding box center [411, 487] width 30 height 40
